Goal: Task Accomplishment & Management: Use online tool/utility

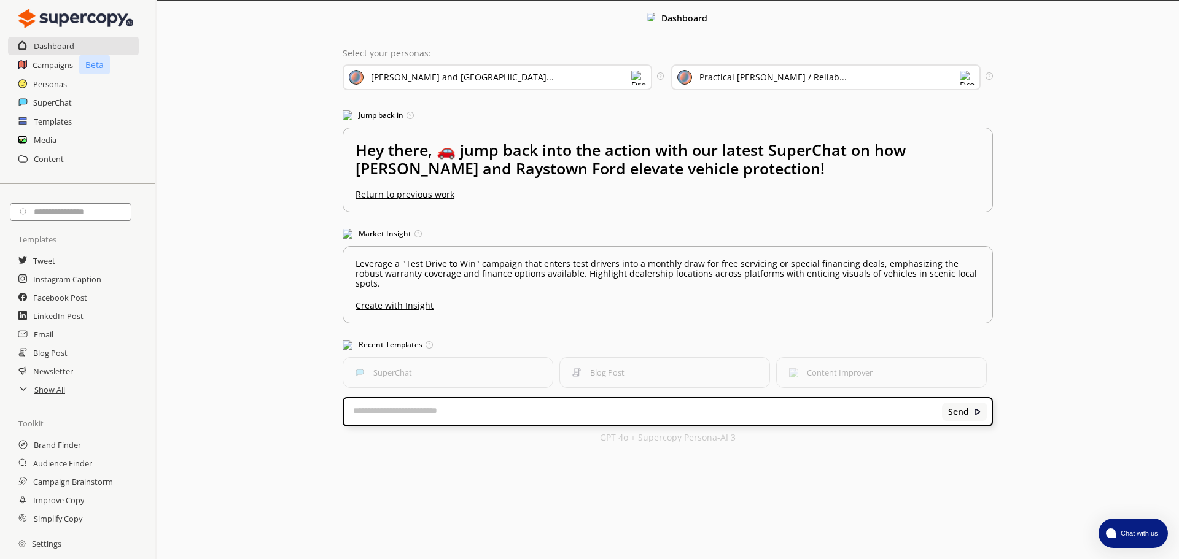
click at [498, 85] on div "[PERSON_NAME] and [GEOGRAPHIC_DATA]..." at bounding box center [497, 77] width 309 height 26
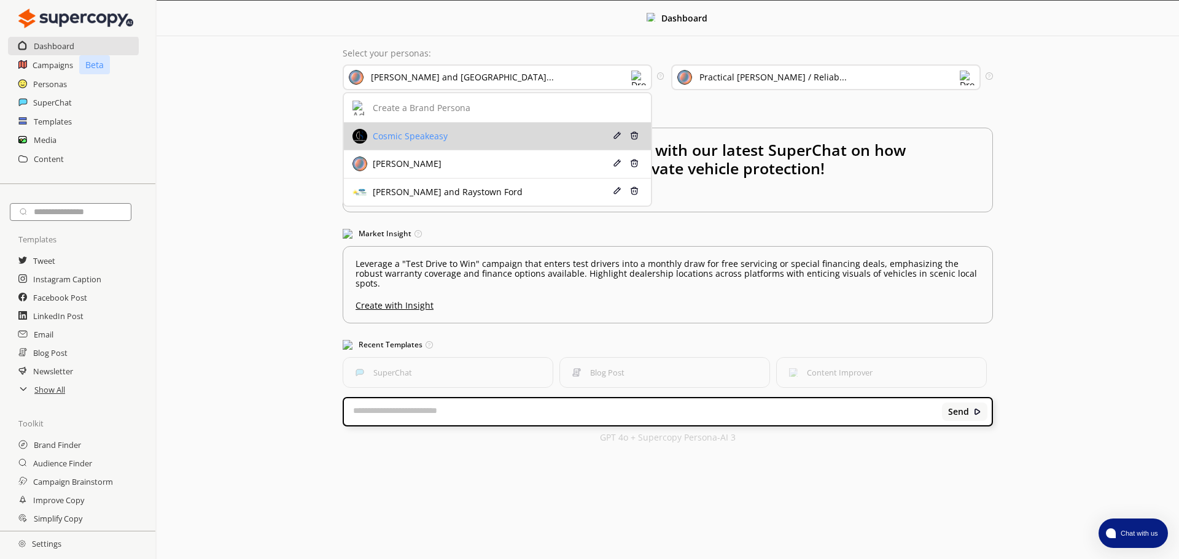
click at [468, 131] on div "Cosmic Speakeasy" at bounding box center [471, 136] width 238 height 15
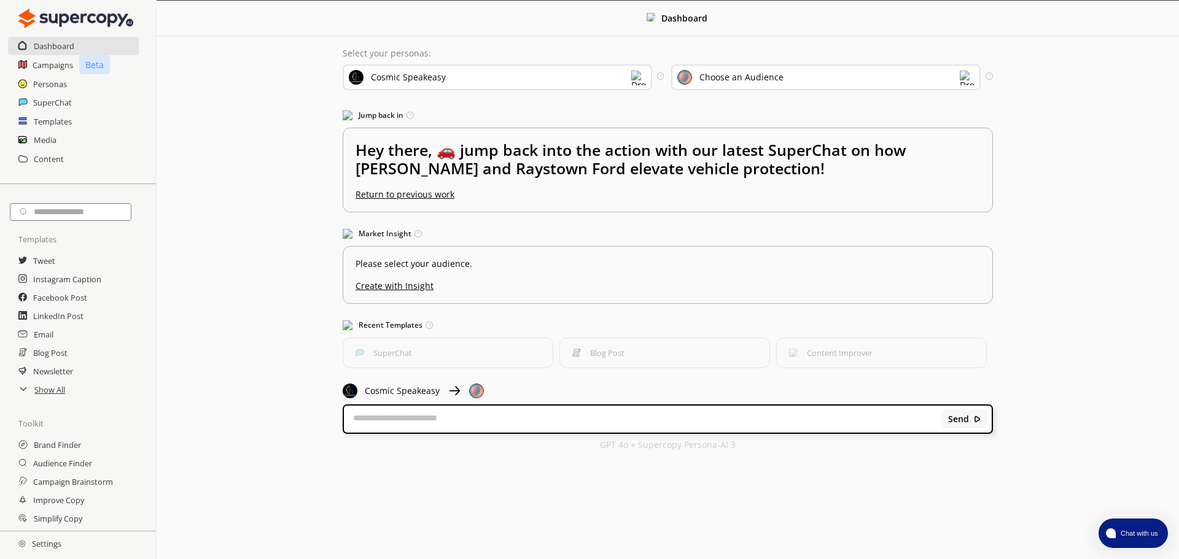
click at [41, 546] on h2 "Settings" at bounding box center [40, 544] width 80 height 25
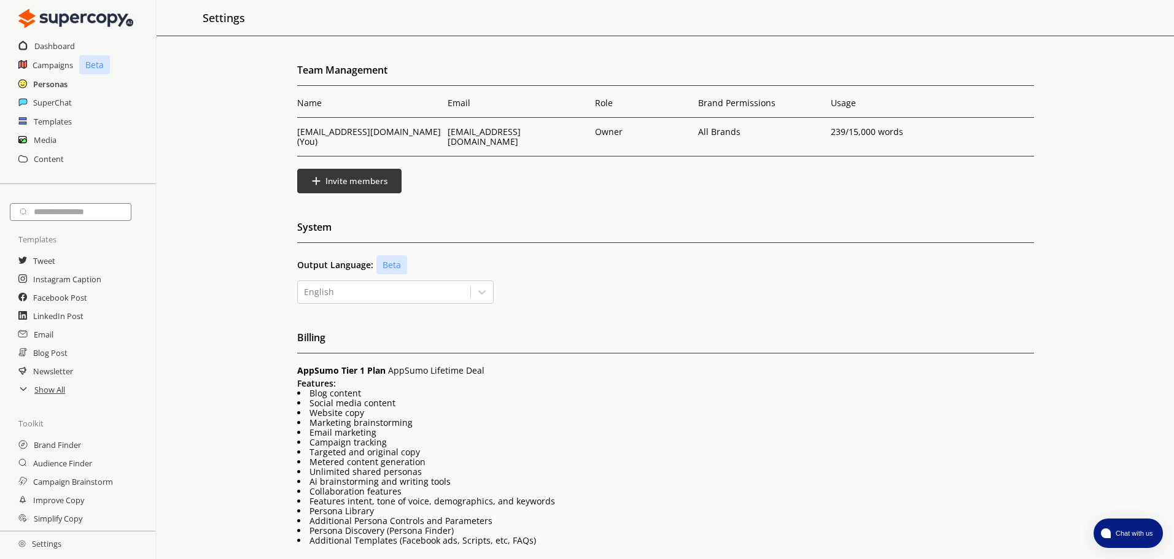
click at [47, 87] on h2 "Personas" at bounding box center [50, 84] width 34 height 18
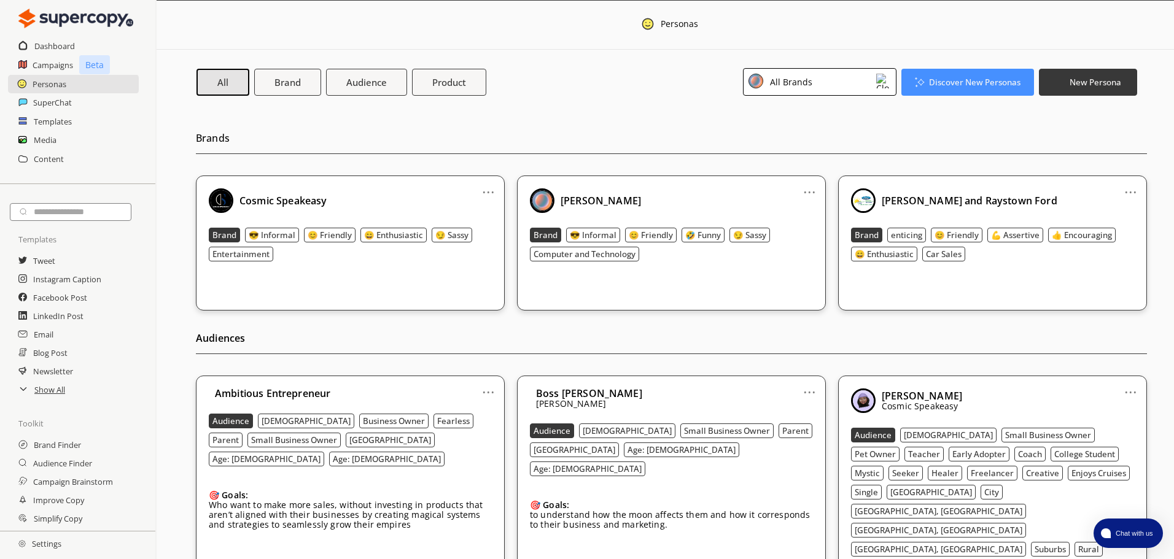
click at [496, 188] on div "... Cosmic Speakeasy Brand 😎 Informal 😊 Friendly 😄 Enthusiastic 😏 Sassy Enterta…" at bounding box center [350, 243] width 309 height 135
click at [483, 190] on link "..." at bounding box center [488, 187] width 13 height 10
click at [471, 213] on li "Edit" at bounding box center [472, 212] width 71 height 23
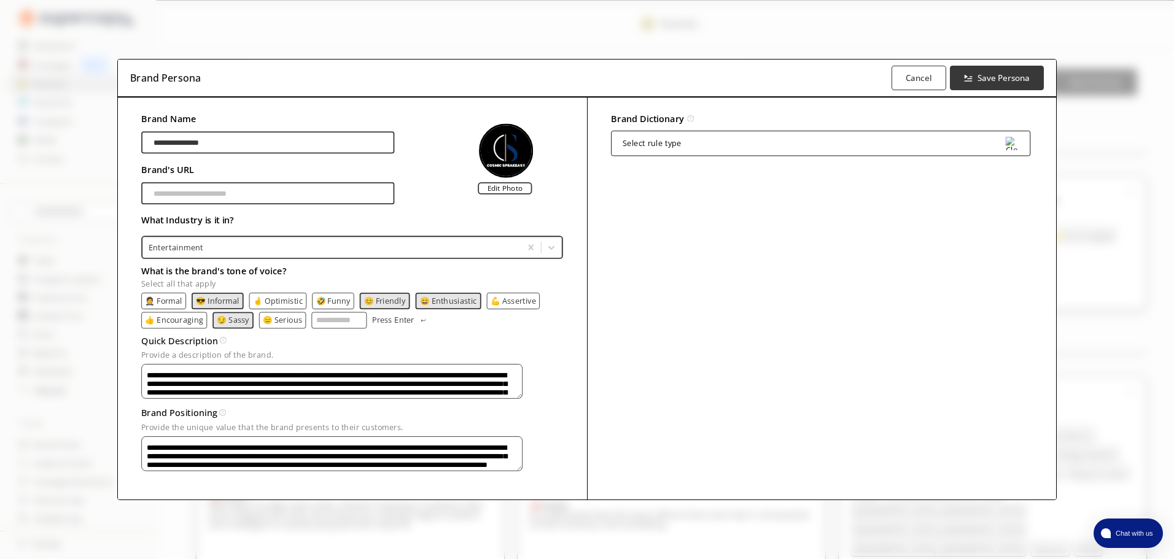
click at [514, 136] on img at bounding box center [506, 150] width 54 height 54
click at [500, 184] on label "Edit Photo" at bounding box center [505, 188] width 54 height 12
click at [0, 0] on input "Edit Photo" at bounding box center [0, 0] width 0 height 0
click at [496, 187] on label "Edit Photo" at bounding box center [505, 188] width 54 height 12
click at [0, 0] on input "Edit Photo" at bounding box center [0, 0] width 0 height 0
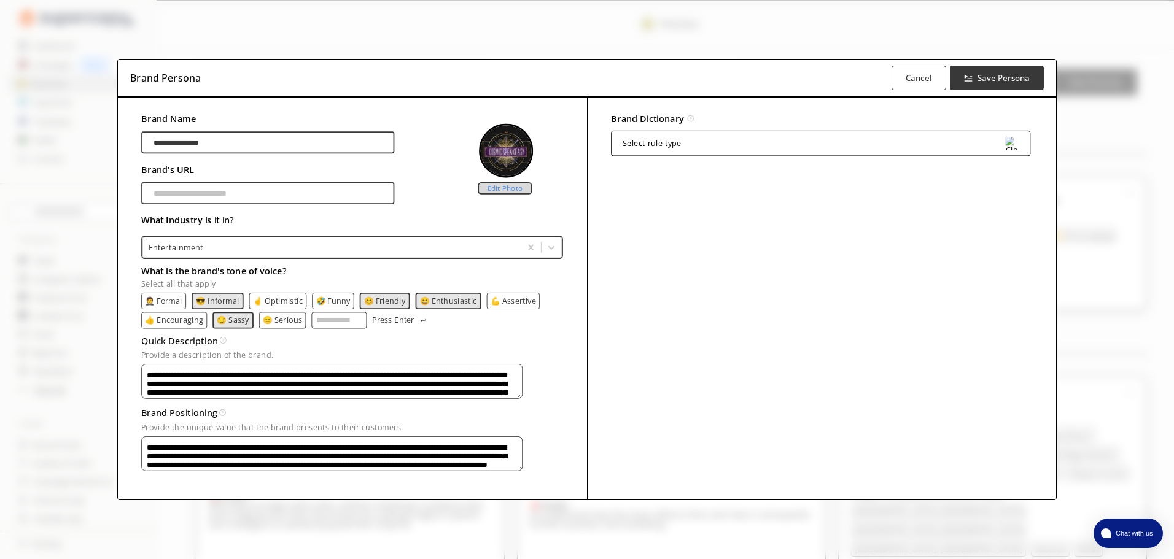
click at [499, 185] on label "Edit Photo" at bounding box center [505, 188] width 54 height 12
click at [0, 0] on input "Edit Photo" at bounding box center [0, 0] width 0 height 0
click at [495, 184] on label "Edit Photo" at bounding box center [505, 188] width 54 height 12
click at [0, 0] on input "Edit Photo" at bounding box center [0, 0] width 0 height 0
click at [492, 182] on label "Edit Photo" at bounding box center [505, 188] width 54 height 12
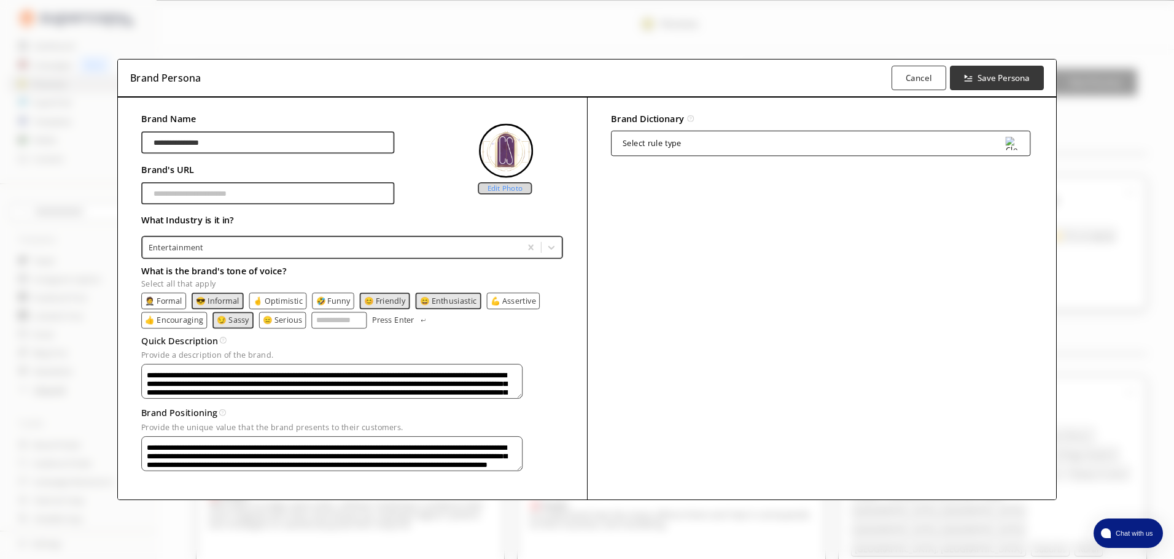
click at [0, 0] on input "Edit Photo" at bounding box center [0, 0] width 0 height 0
click at [492, 179] on div "Edit Photo" at bounding box center [513, 185] width 54 height 12
click at [743, 250] on div "Brand Dictionary Define key brand-specific terms and language for consistent me…" at bounding box center [821, 299] width 469 height 403
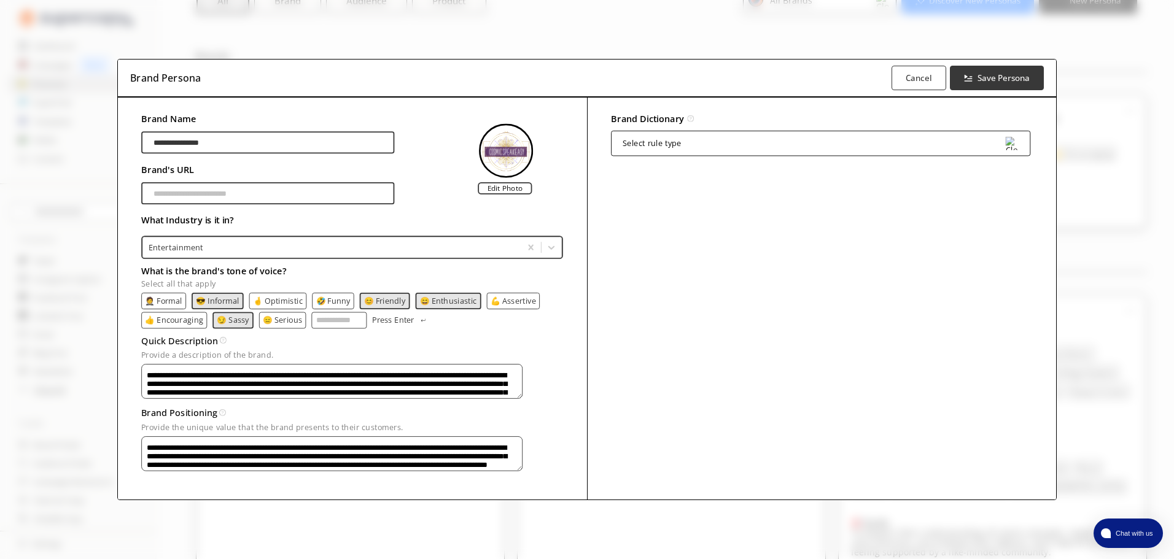
click at [692, 164] on div at bounding box center [822, 172] width 422 height 17
click at [694, 155] on div "Select rule type" at bounding box center [822, 142] width 422 height 33
click at [695, 149] on div "Select rule type" at bounding box center [820, 143] width 419 height 25
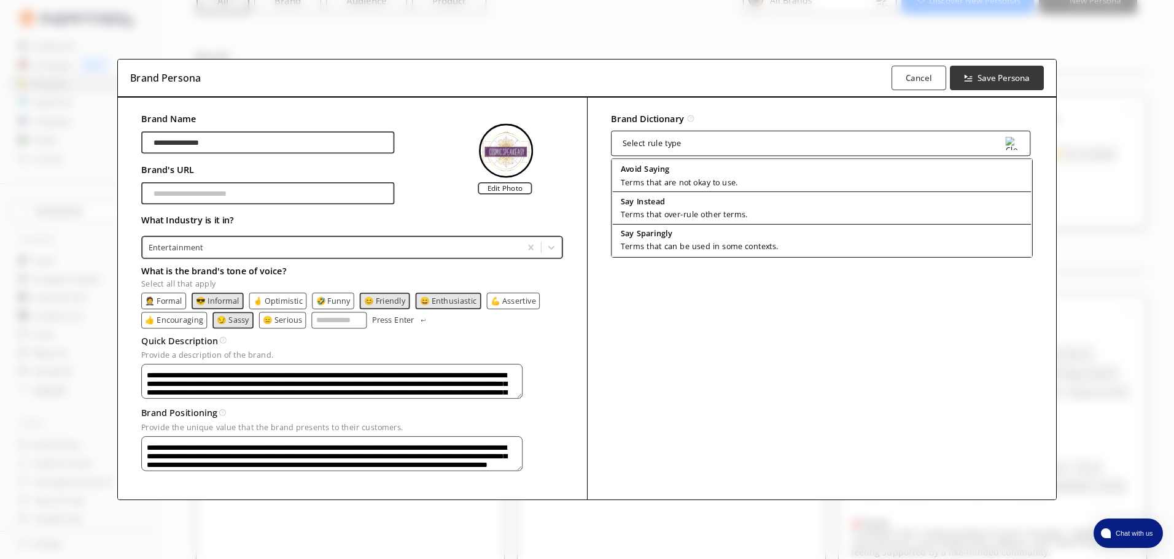
click at [786, 388] on div "Brand Dictionary Define key brand-specific terms and language for consistent me…" at bounding box center [821, 299] width 469 height 403
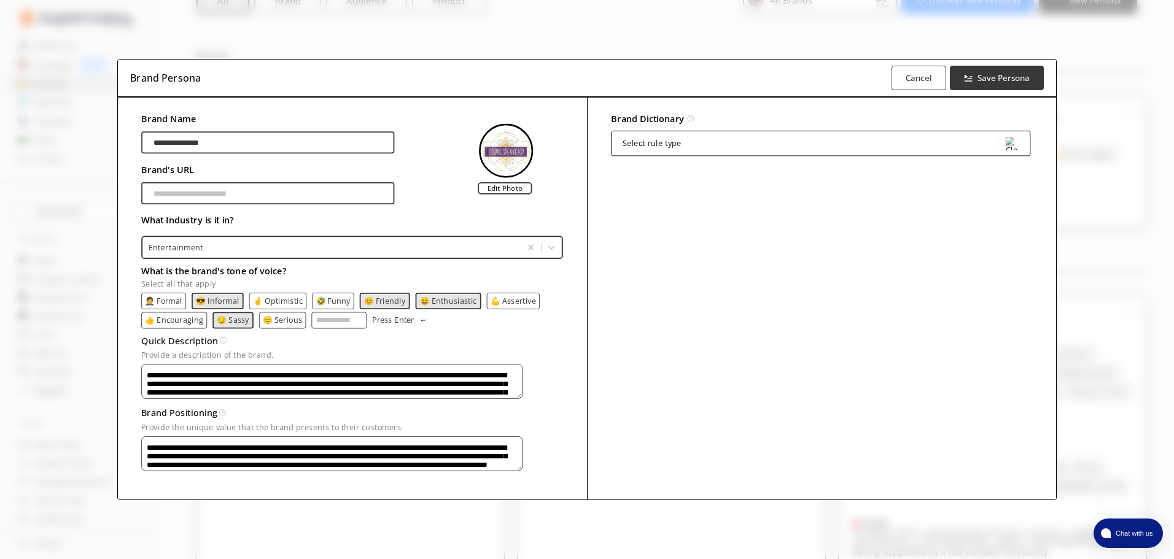
click at [301, 192] on input "Brand Name" at bounding box center [267, 193] width 253 height 22
click at [292, 182] on input "Brand Name" at bounding box center [267, 193] width 253 height 22
paste input "**********"
type input "**********"
click at [1005, 75] on b "Save Persona" at bounding box center [1003, 78] width 55 height 12
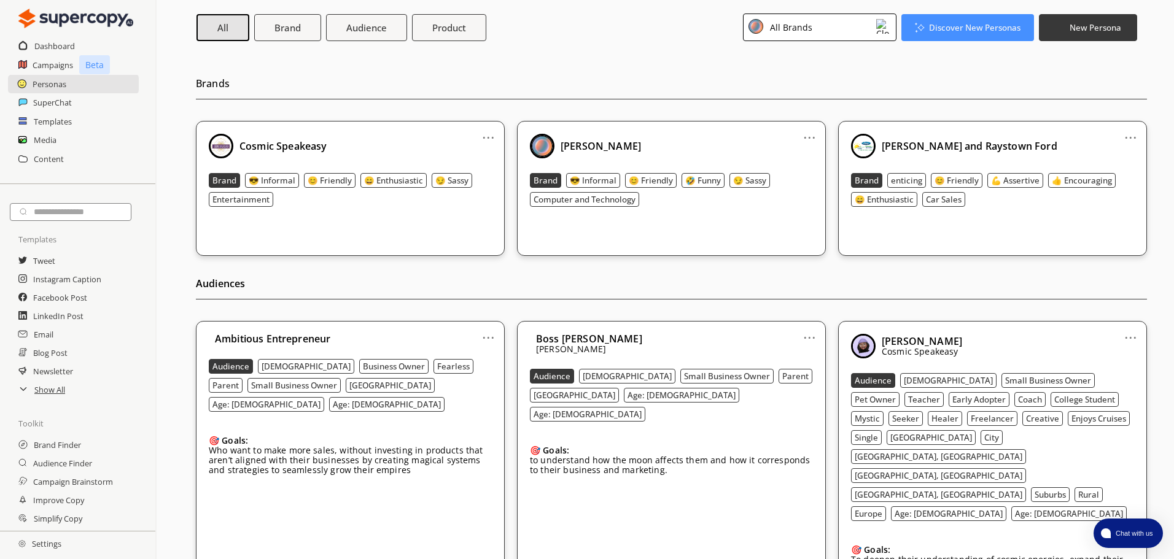
scroll to position [164, 0]
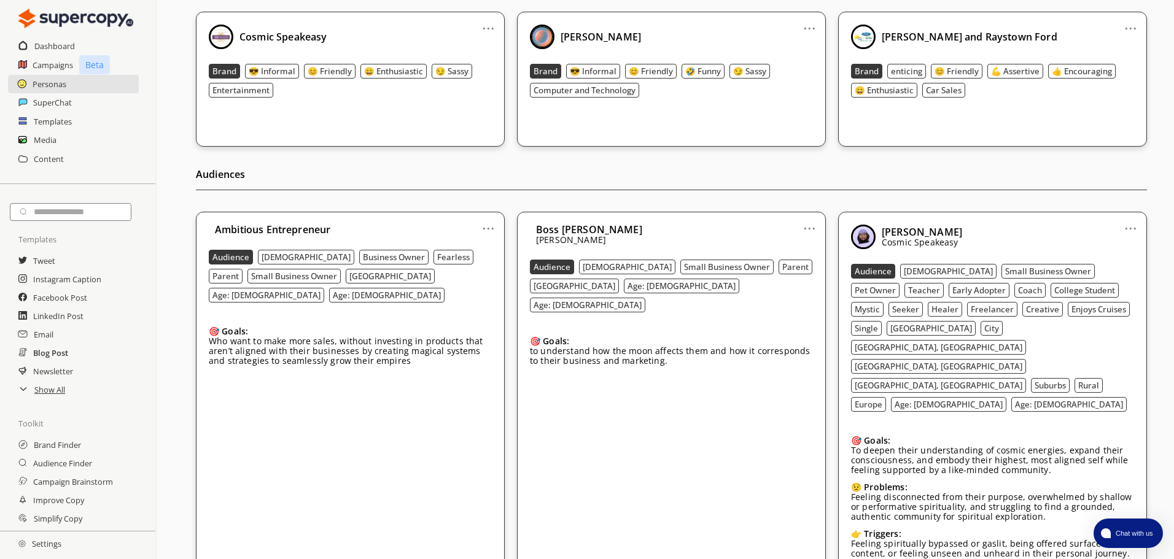
click at [41, 358] on h2 "Blog Post" at bounding box center [50, 353] width 35 height 18
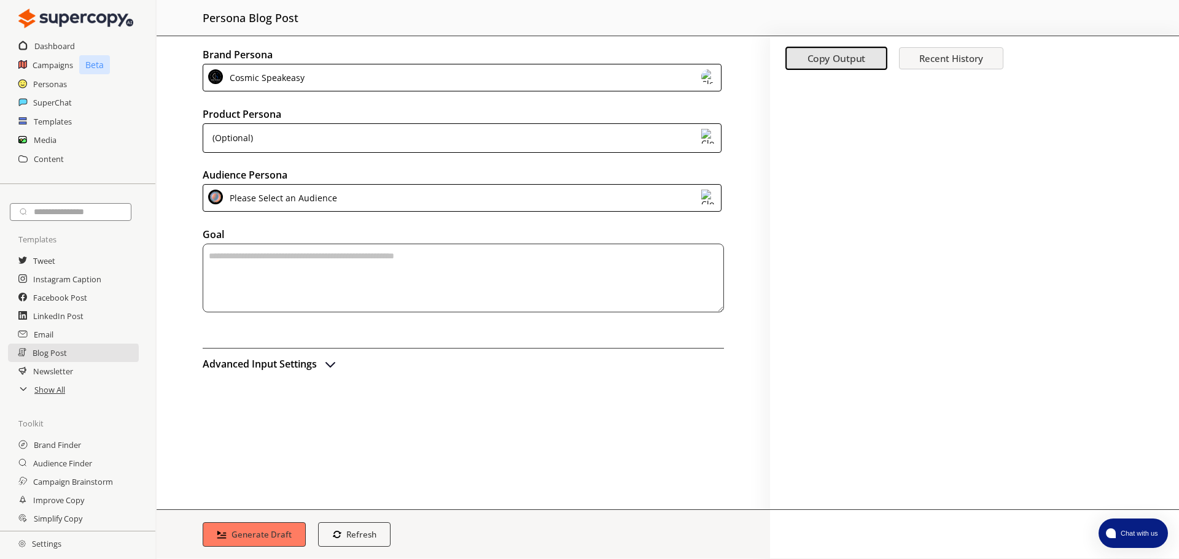
click at [397, 78] on div "Cosmic Speakeasy" at bounding box center [462, 78] width 519 height 28
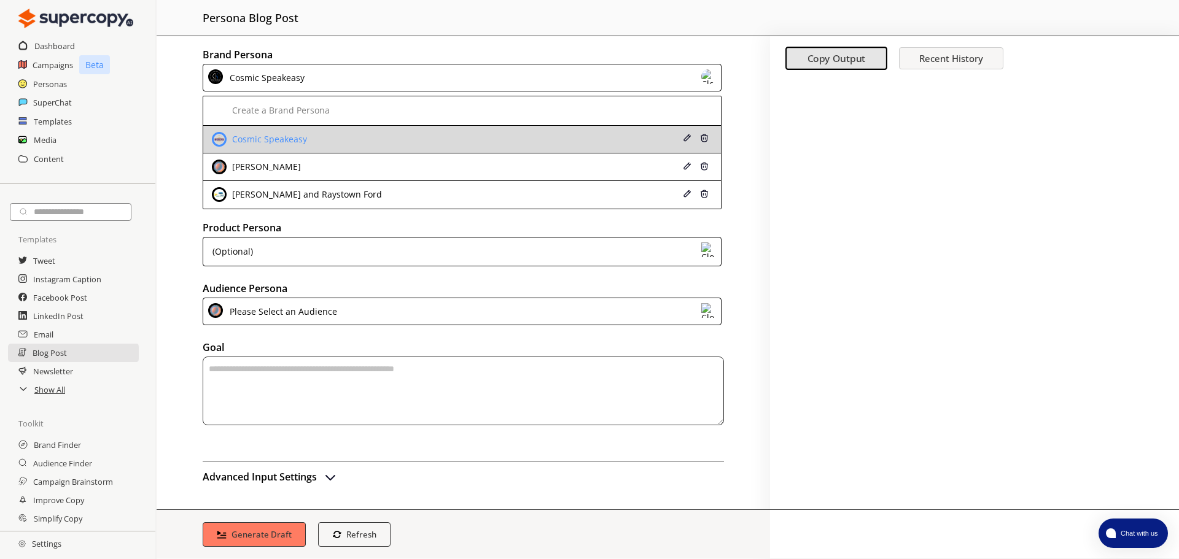
click at [318, 132] on div "Cosmic Speakeasy" at bounding box center [415, 139] width 407 height 15
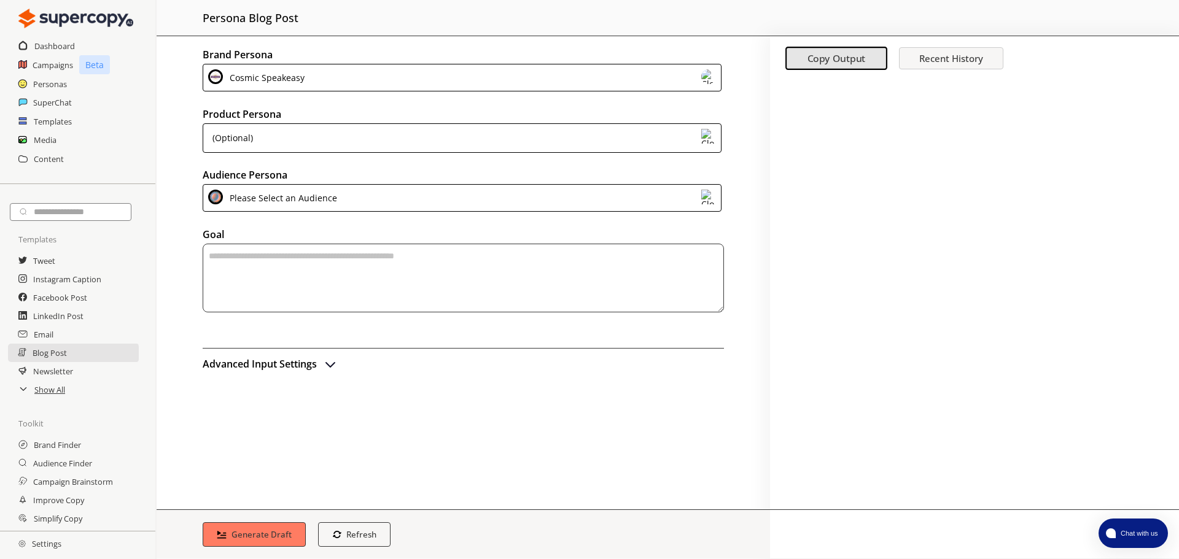
click at [312, 139] on div "(Optional)" at bounding box center [462, 137] width 519 height 29
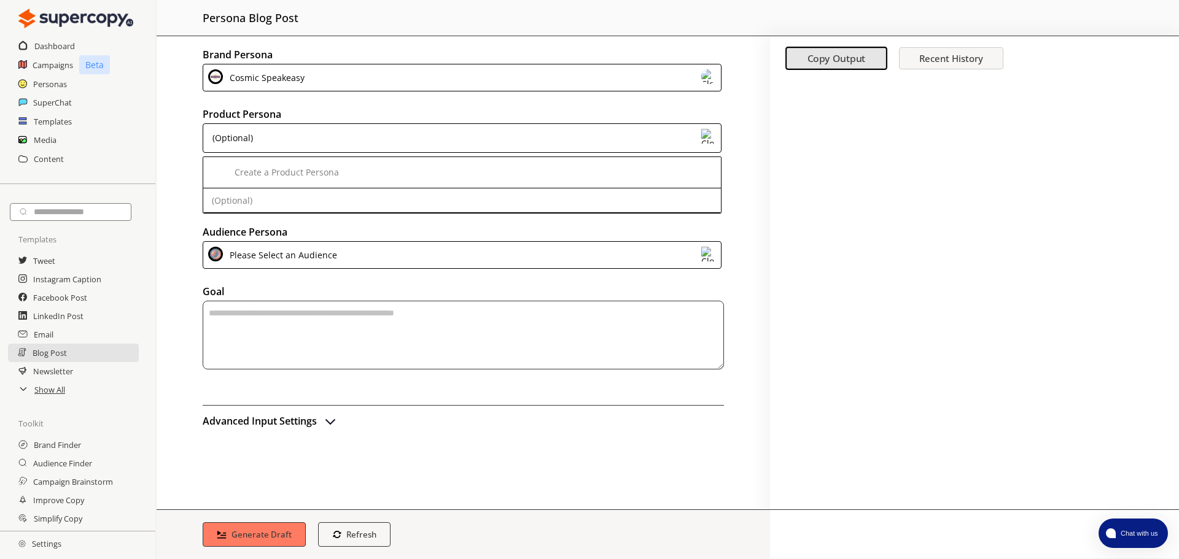
click at [312, 139] on div "(Optional)" at bounding box center [462, 137] width 519 height 29
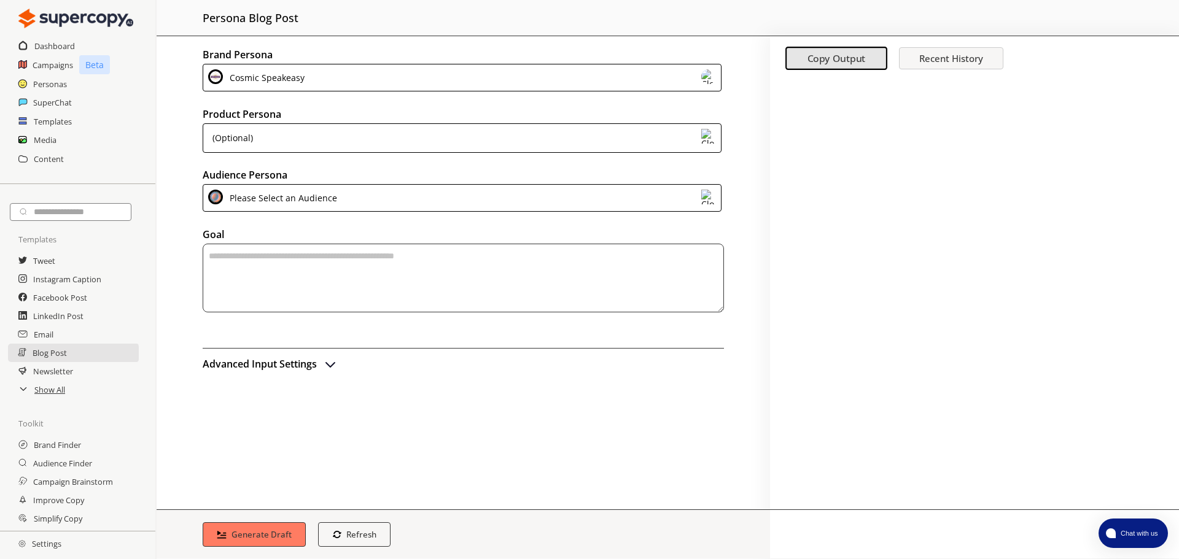
click at [706, 139] on img at bounding box center [708, 136] width 15 height 15
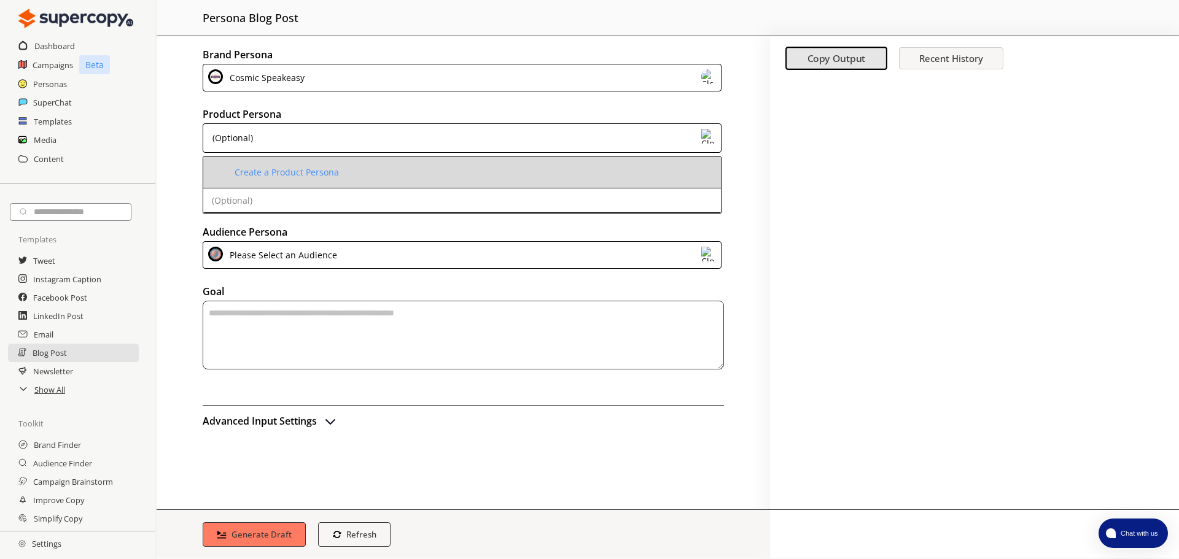
click at [286, 171] on div "Create a Product Persona" at bounding box center [284, 173] width 107 height 10
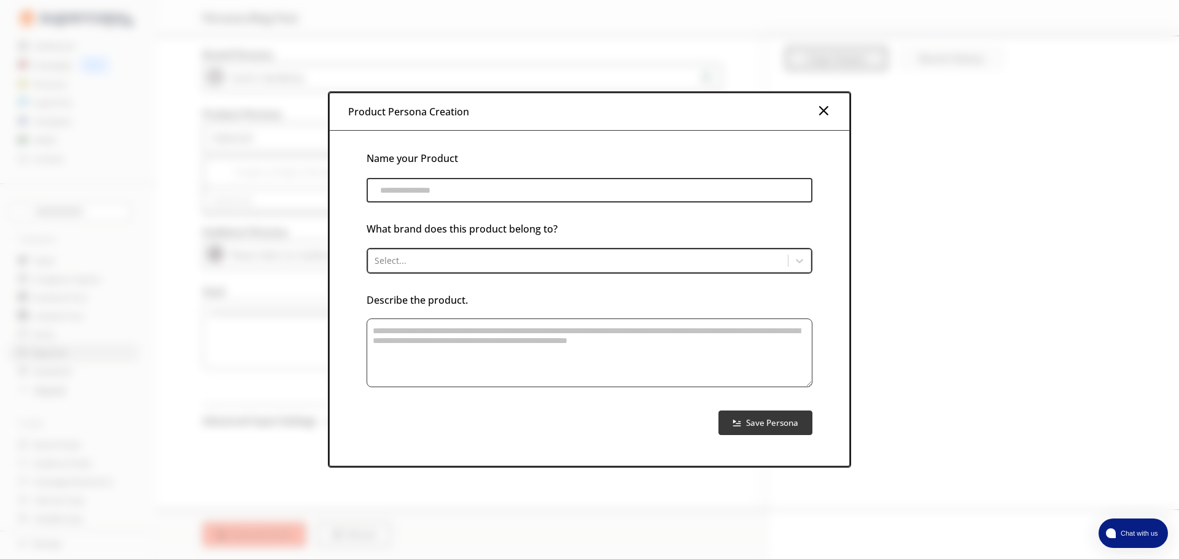
click at [782, 190] on input "product-persona-input-input" at bounding box center [589, 190] width 446 height 25
click at [822, 105] on img at bounding box center [823, 110] width 15 height 15
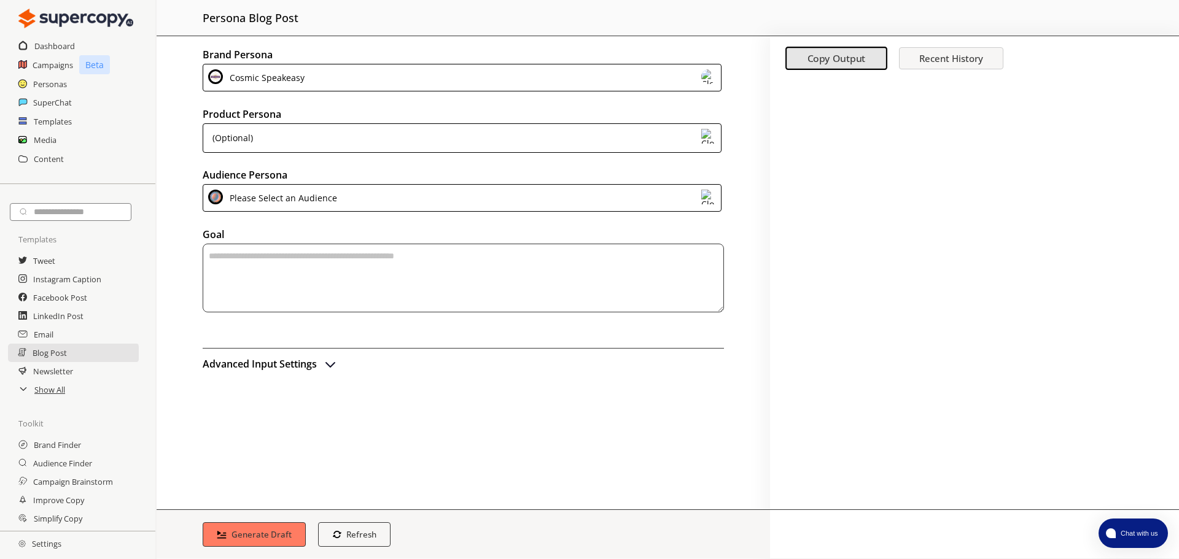
click at [611, 190] on div "Please Select an Audience" at bounding box center [462, 198] width 519 height 28
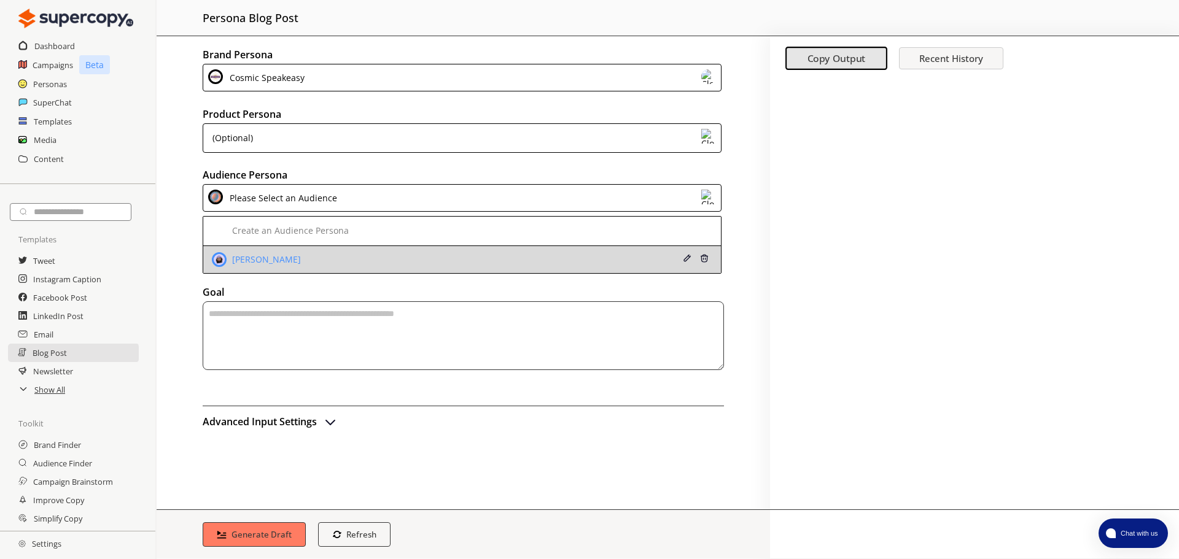
click at [510, 257] on div "[PERSON_NAME]" at bounding box center [415, 259] width 407 height 15
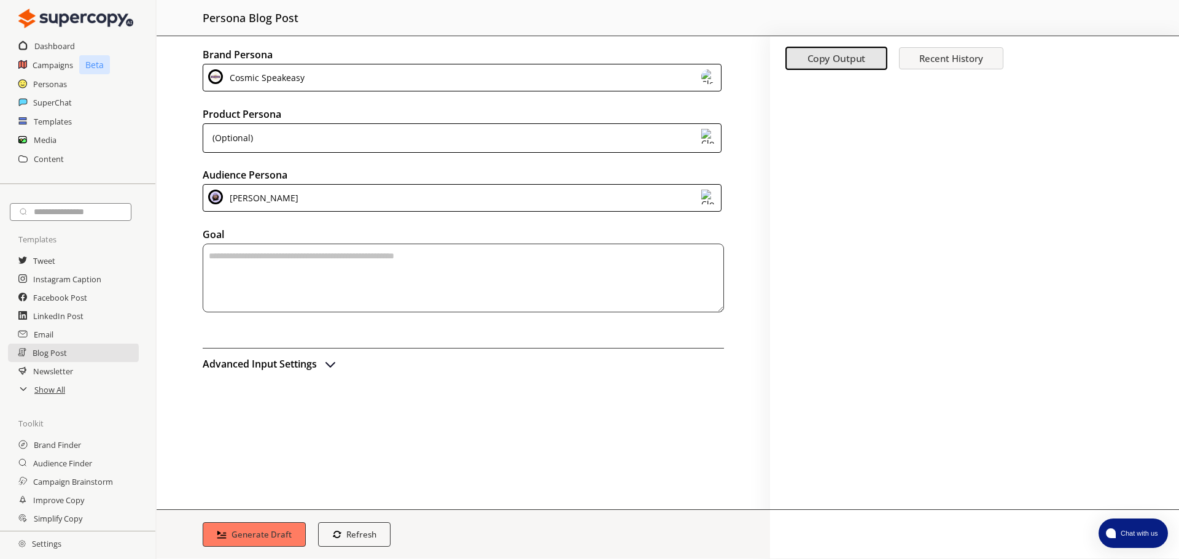
click at [336, 366] on img "advanced-inputs" at bounding box center [330, 364] width 15 height 15
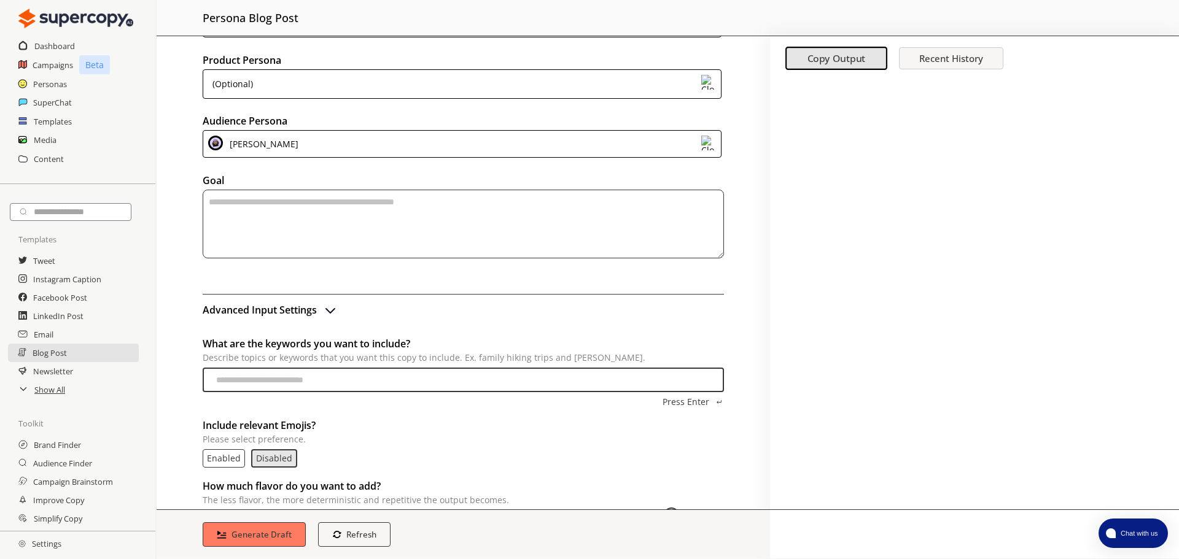
scroll to position [110, 0]
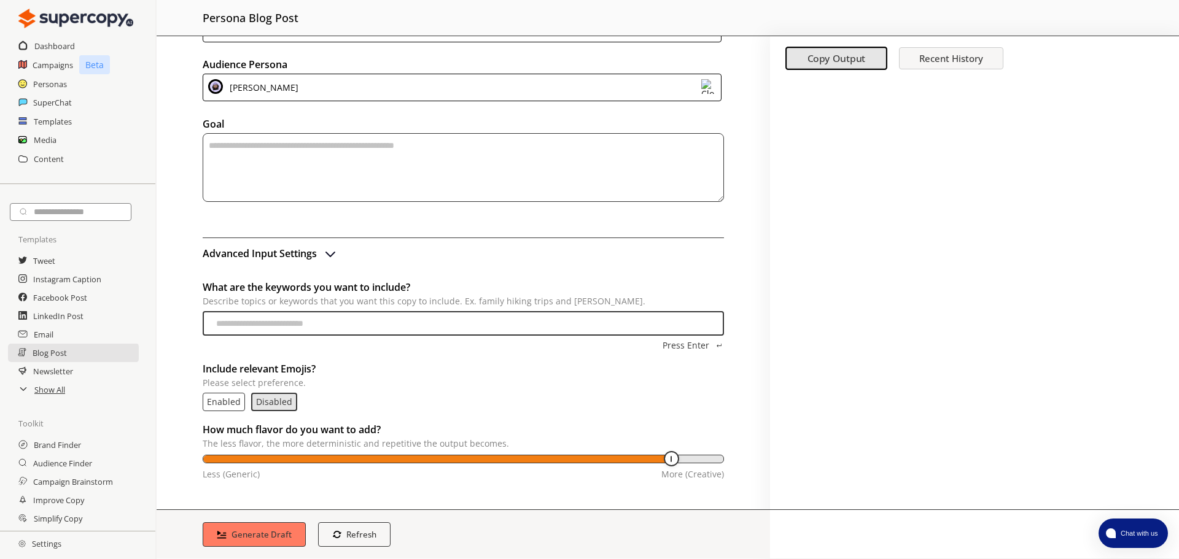
click at [200, 415] on div "Brand Persona Cosmic Speakeasy Product Persona (Optional) Audience Persona [PER…" at bounding box center [463, 272] width 613 height 473
click at [231, 404] on p "Enabled" at bounding box center [224, 402] width 34 height 10
click at [520, 386] on p "Please select preference." at bounding box center [463, 383] width 521 height 10
click at [297, 382] on p "Please select preference." at bounding box center [463, 383] width 521 height 10
click at [233, 401] on p "Enabled" at bounding box center [224, 402] width 34 height 10
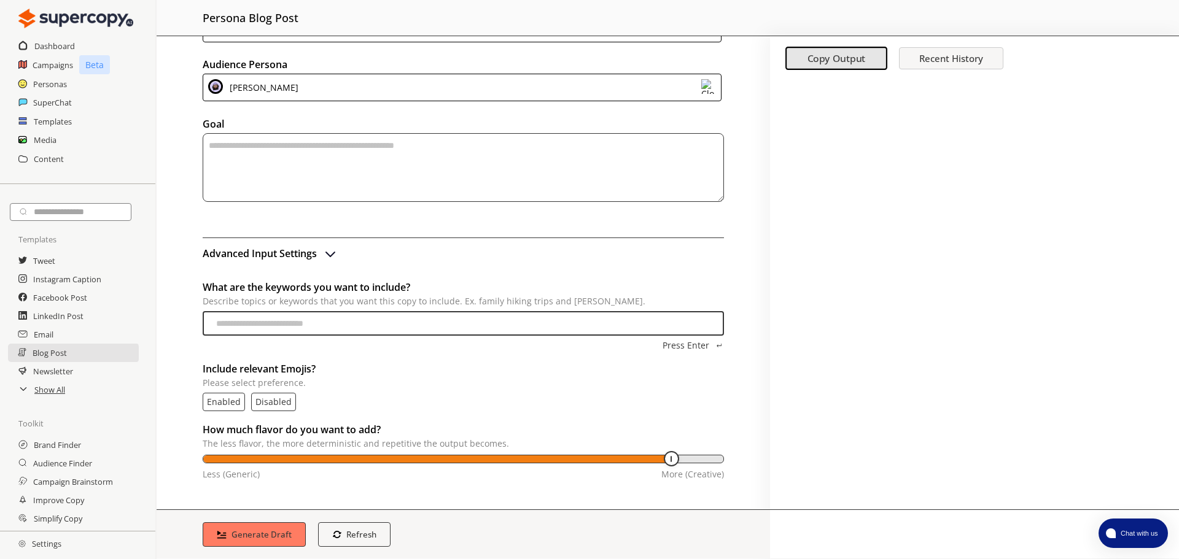
click at [231, 403] on p "Enabled" at bounding box center [224, 402] width 34 height 10
click at [283, 369] on h2 "Include relevant Emojis?" at bounding box center [463, 369] width 521 height 18
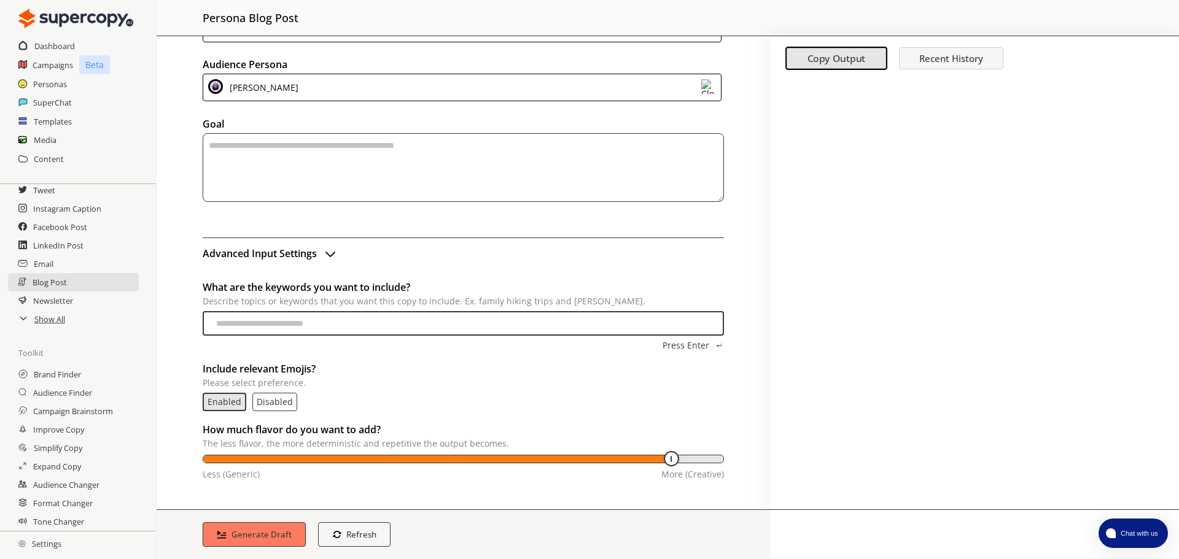
click at [212, 404] on p "Enabled" at bounding box center [224, 402] width 34 height 10
drag, startPoint x: 671, startPoint y: 463, endPoint x: 750, endPoint y: 473, distance: 79.2
type input "***"
click at [724, 467] on input "temperature-input" at bounding box center [464, 462] width 520 height 10
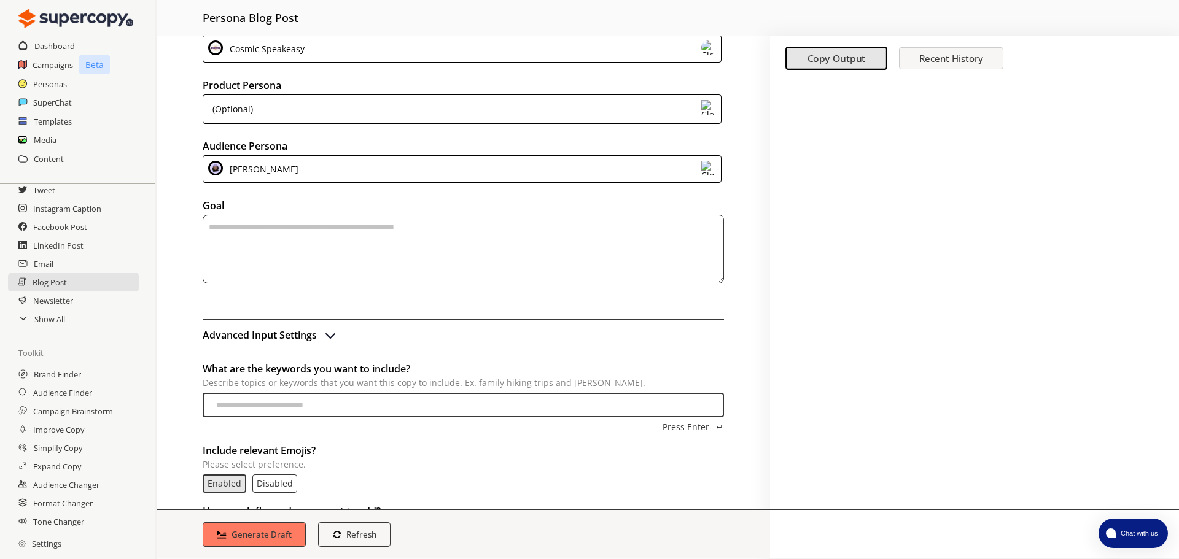
scroll to position [0, 0]
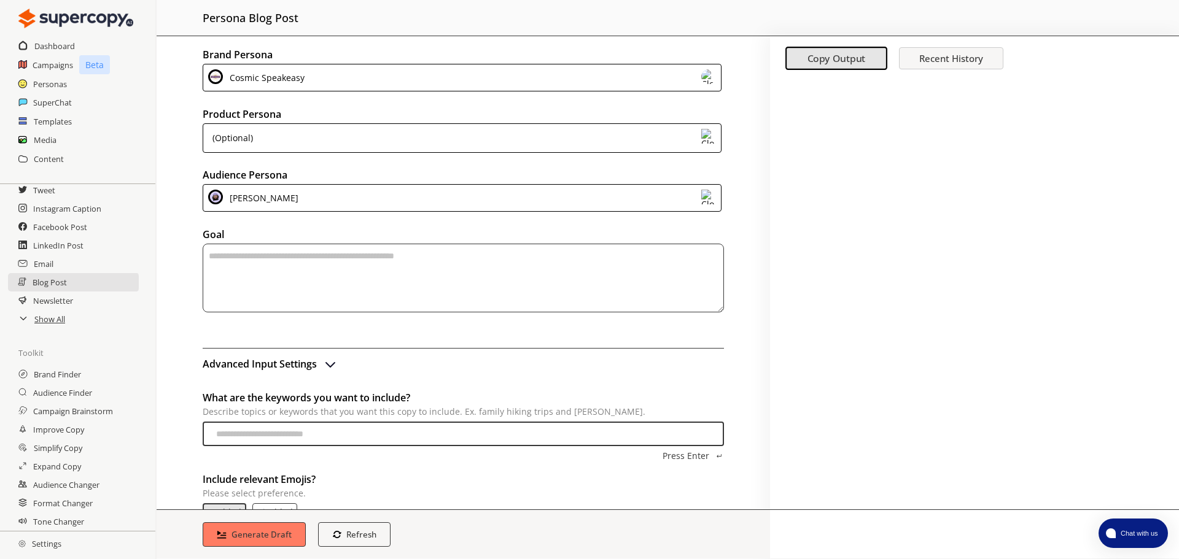
click at [33, 295] on div "Newsletter" at bounding box center [77, 301] width 155 height 18
click at [58, 302] on h2 "Newsletter" at bounding box center [53, 301] width 41 height 18
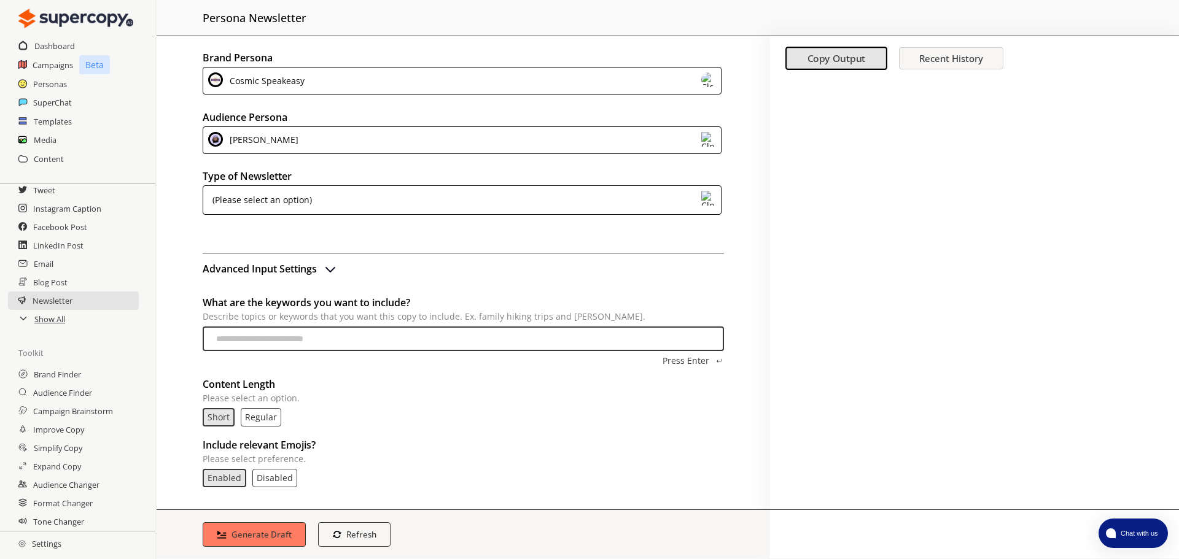
click at [436, 338] on input "What are the keywords you want to include? Describe topics or keywords that you…" at bounding box center [463, 339] width 521 height 25
click at [501, 217] on div "(Please select an option)" at bounding box center [463, 201] width 521 height 33
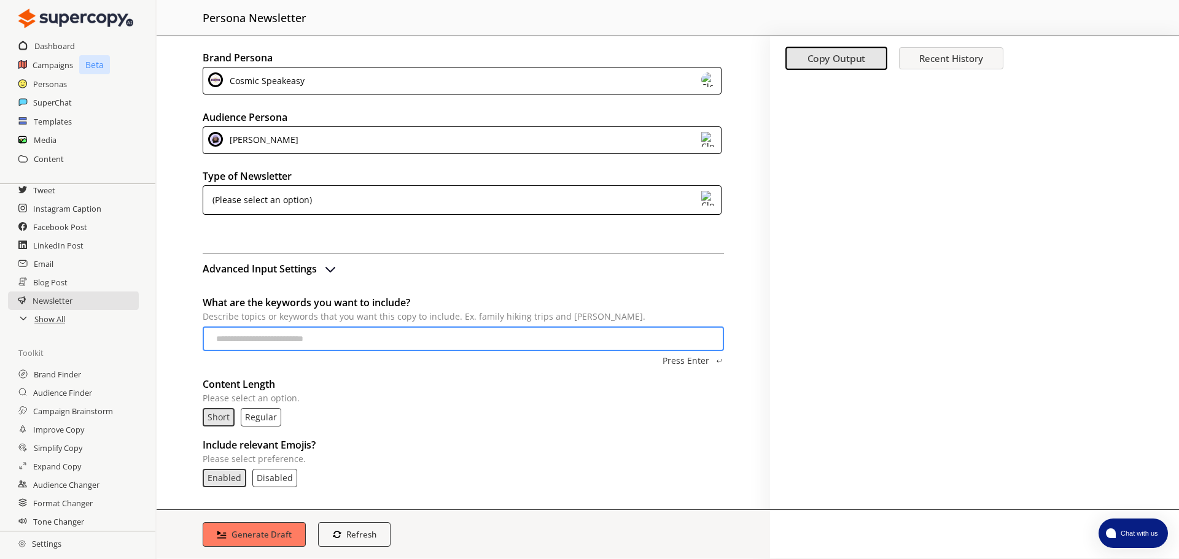
click at [506, 206] on div "(Please select an option)" at bounding box center [462, 199] width 519 height 29
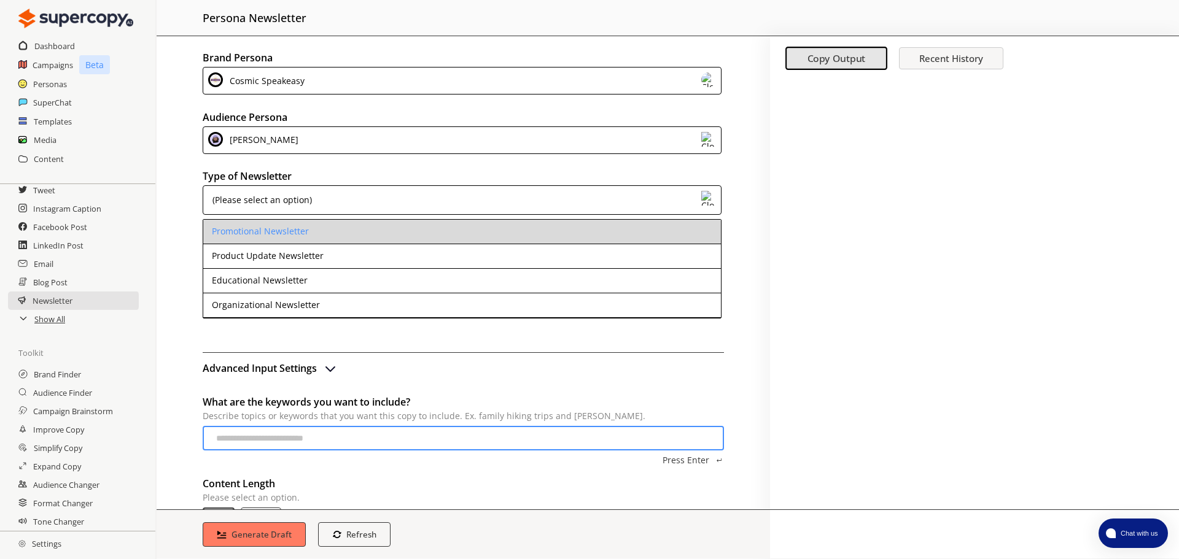
click at [323, 229] on li "Promotional Newsletter" at bounding box center [461, 232] width 517 height 25
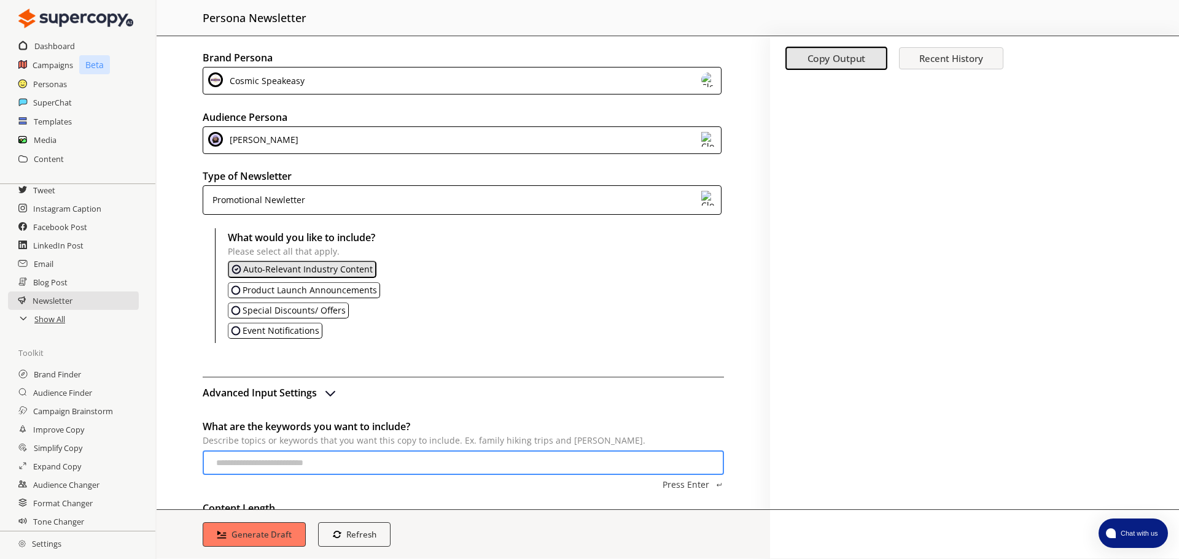
click at [274, 326] on p "Event Notifications" at bounding box center [280, 331] width 77 height 10
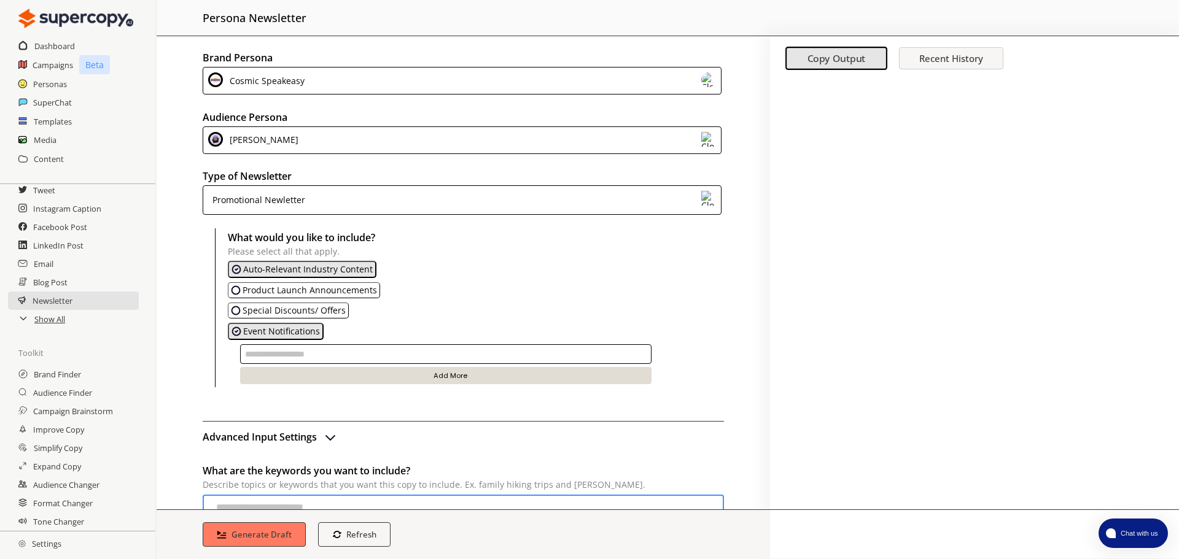
click at [342, 351] on input "text" at bounding box center [445, 354] width 411 height 20
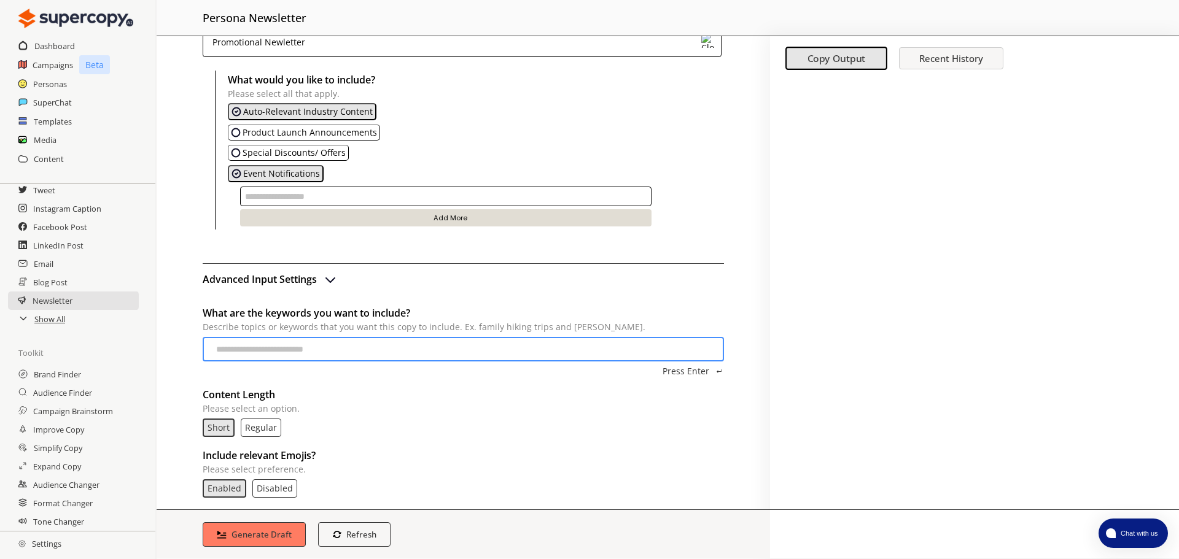
scroll to position [170, 0]
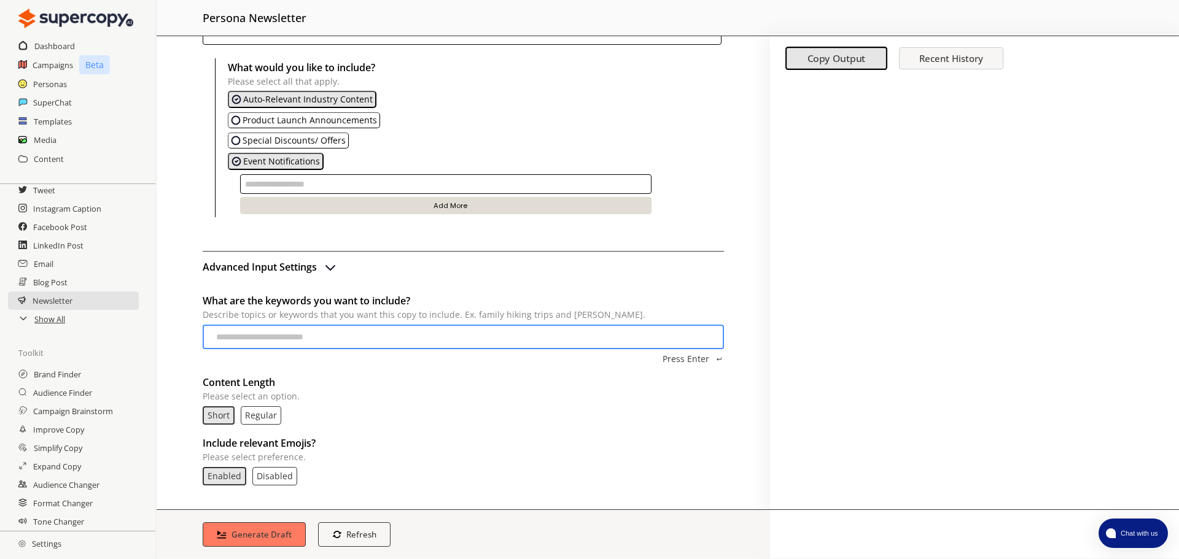
click at [317, 100] on p "Auto-Relevant Industry Content" at bounding box center [308, 100] width 130 height 10
click at [358, 98] on p "Auto-Relevant Industry Content" at bounding box center [307, 100] width 130 height 10
click at [411, 175] on input "text" at bounding box center [445, 184] width 411 height 20
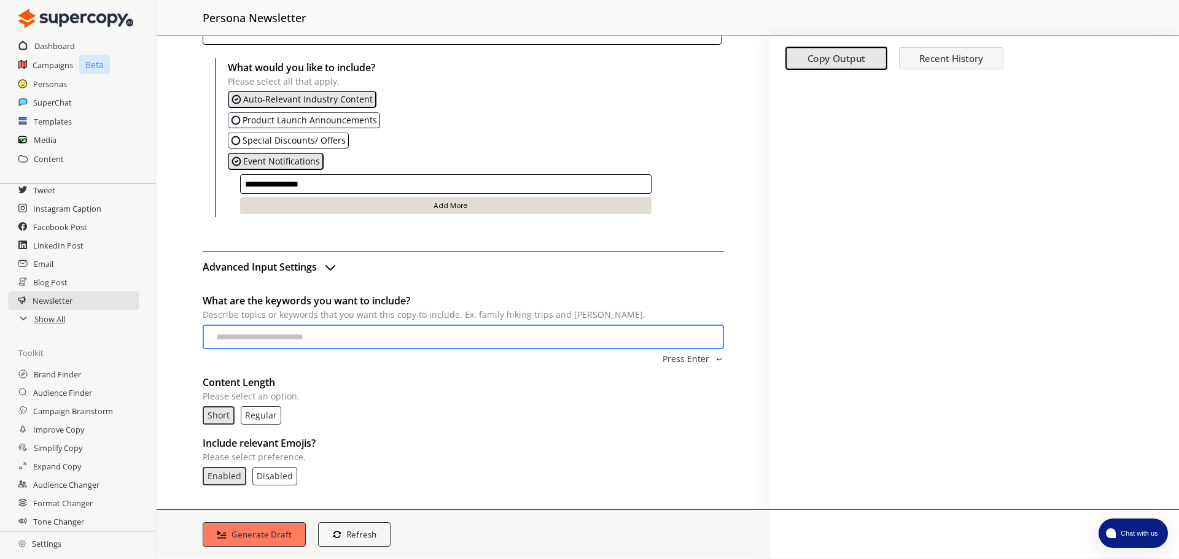
type input "**********"
click at [398, 207] on button "Add More" at bounding box center [445, 205] width 411 height 17
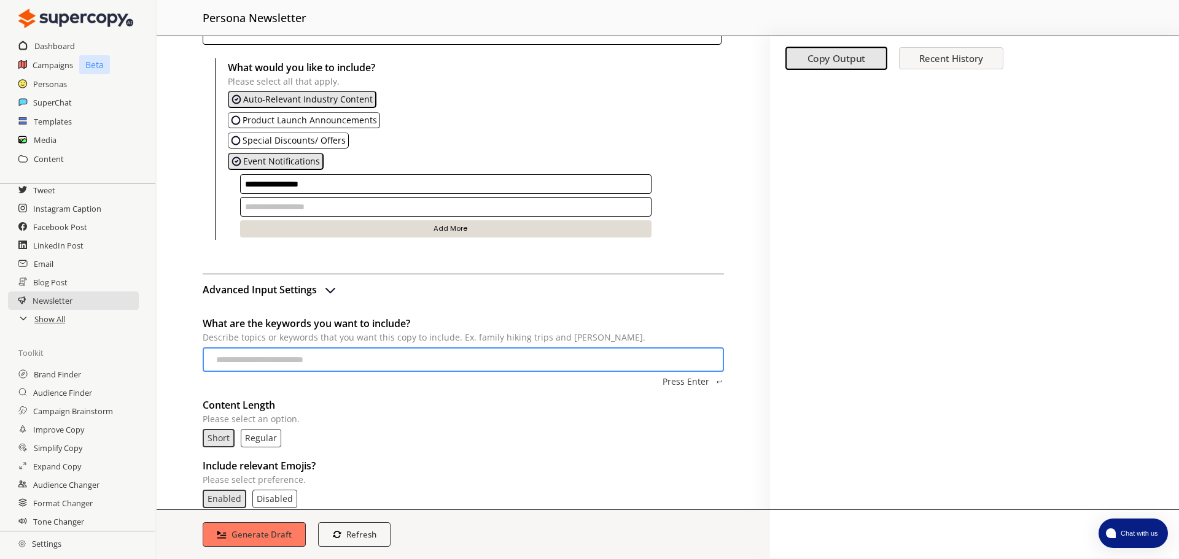
click at [390, 212] on input "text" at bounding box center [445, 207] width 411 height 20
type input "**********"
drag, startPoint x: 335, startPoint y: 182, endPoint x: 185, endPoint y: 170, distance: 149.6
click at [185, 170] on div "**********" at bounding box center [463, 272] width 613 height 473
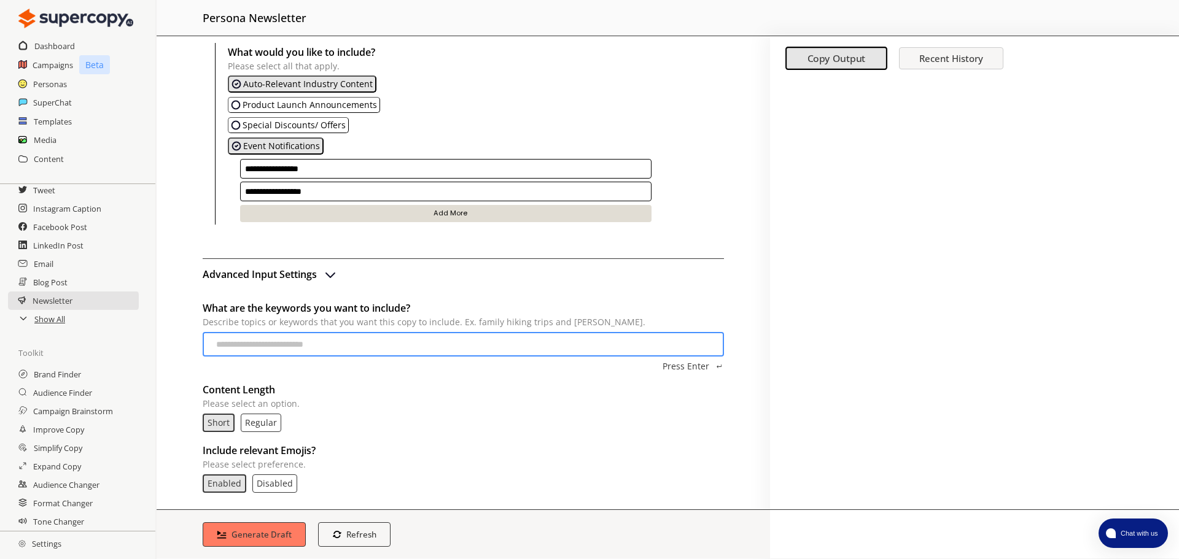
scroll to position [193, 0]
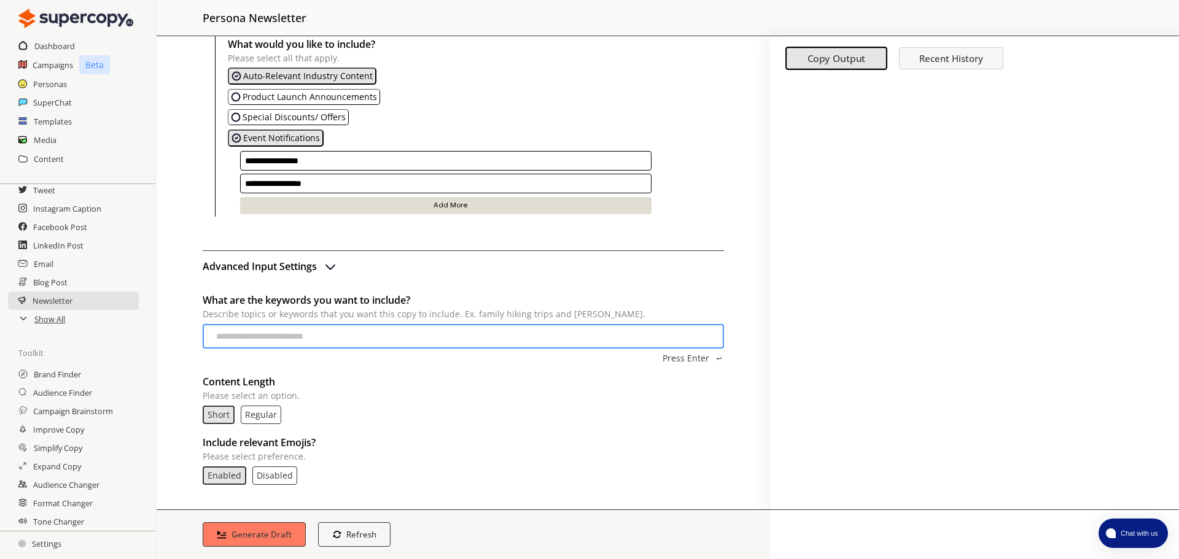
type input "**********"
click at [249, 418] on p "Regular" at bounding box center [261, 415] width 32 height 10
click at [271, 543] on button "Generate Draft" at bounding box center [254, 535] width 108 height 26
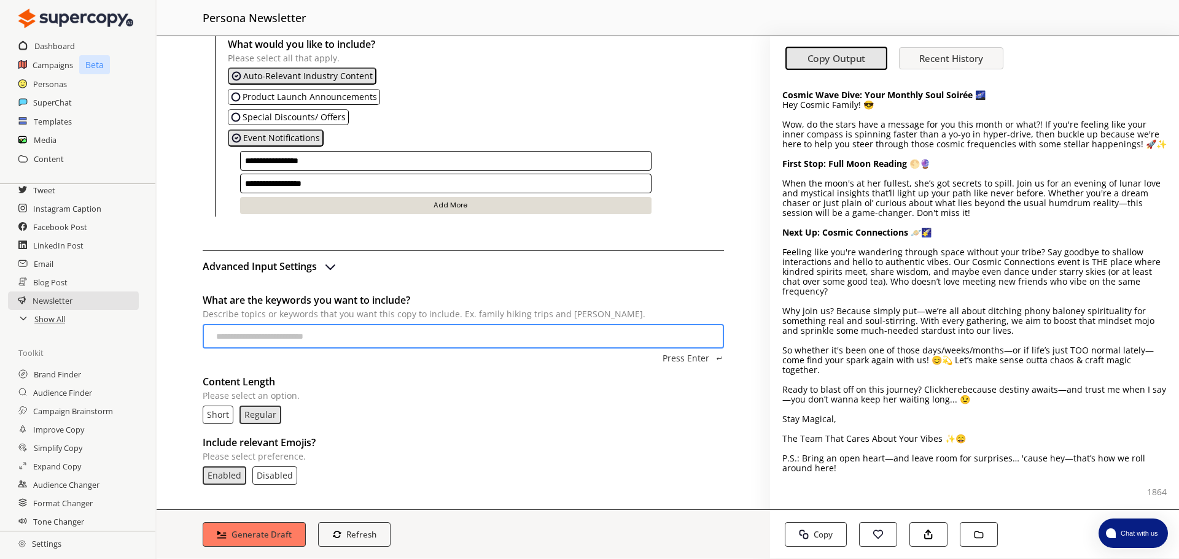
click at [361, 165] on input "**********" at bounding box center [445, 161] width 411 height 20
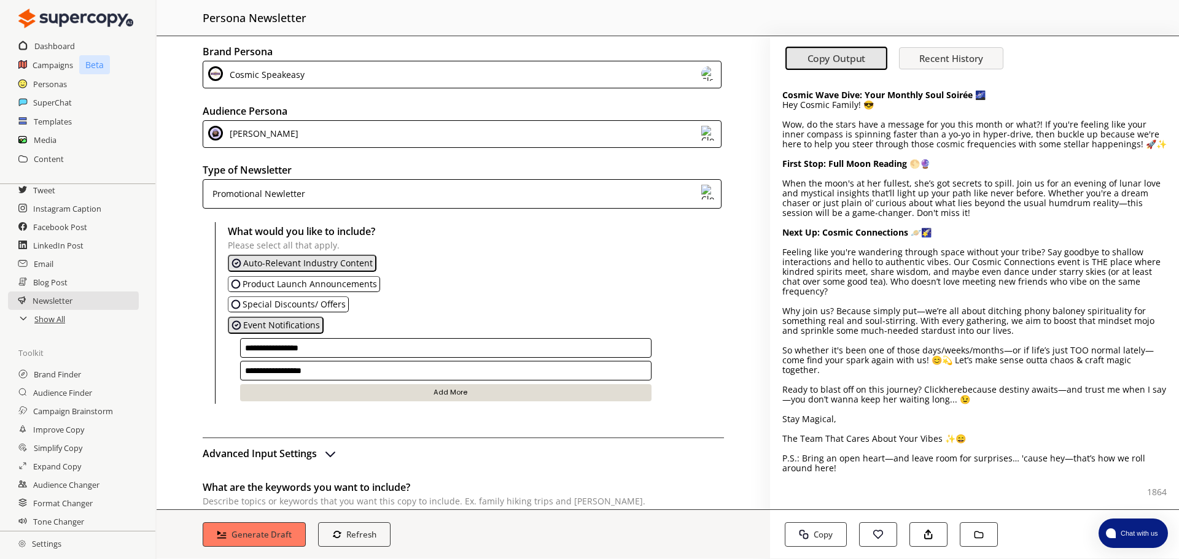
scroll to position [0, 0]
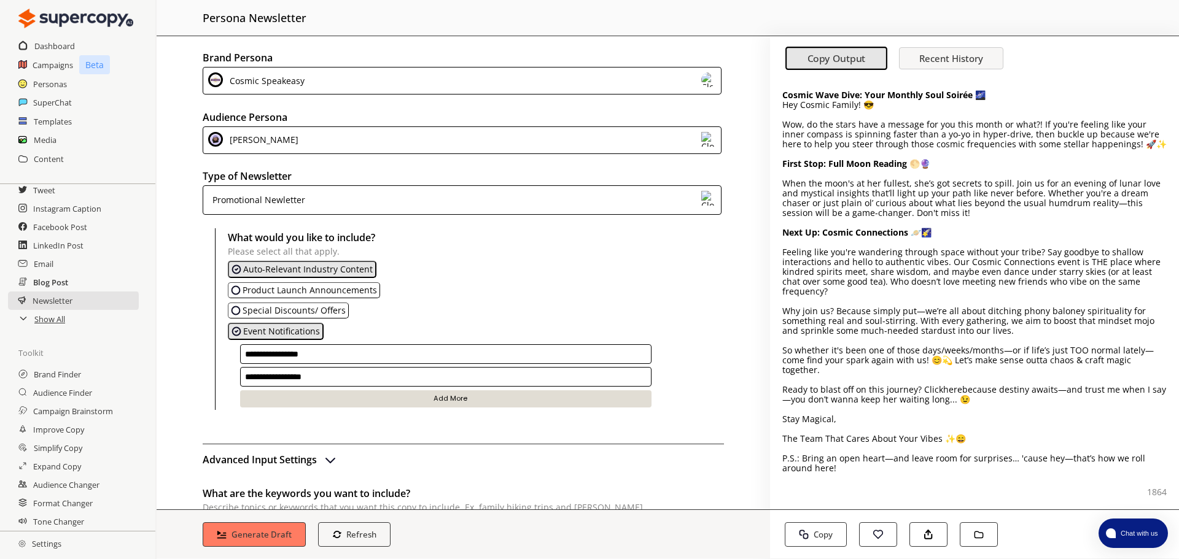
click at [35, 281] on h2 "Blog Post" at bounding box center [50, 282] width 35 height 18
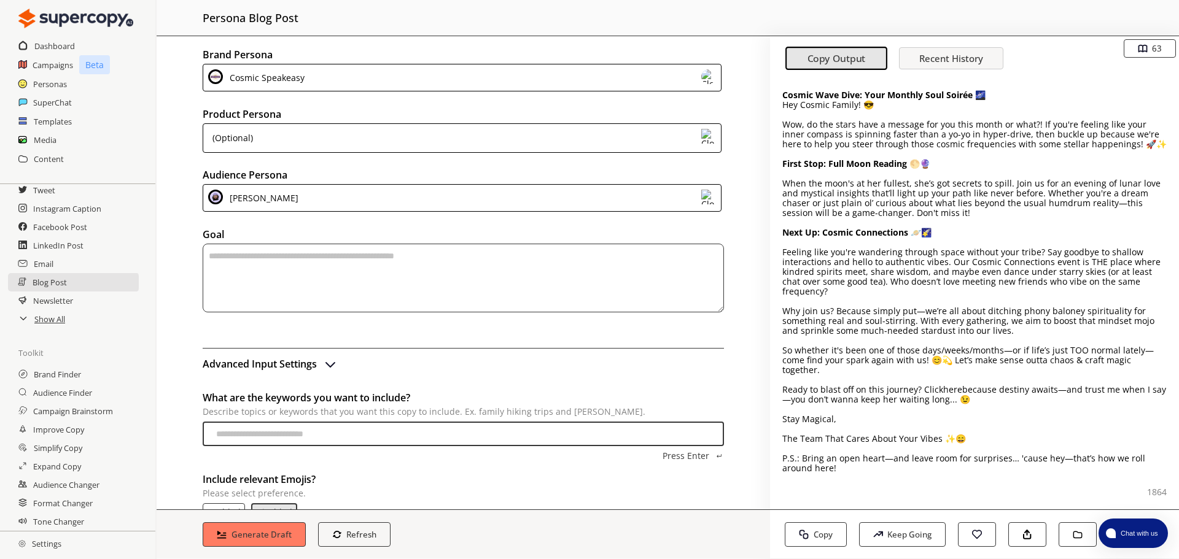
click at [379, 259] on textarea "textarea-textarea" at bounding box center [463, 278] width 521 height 69
click at [362, 142] on div "(Optional)" at bounding box center [462, 137] width 519 height 29
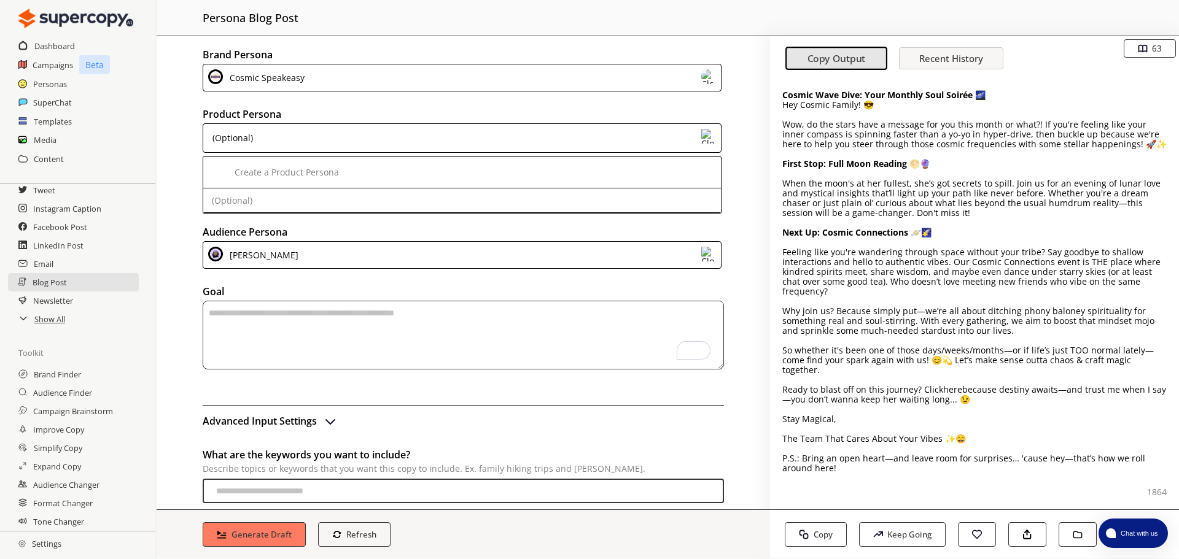
click at [361, 138] on div "(Optional)" at bounding box center [462, 137] width 519 height 29
